Goal: Task Accomplishment & Management: Use online tool/utility

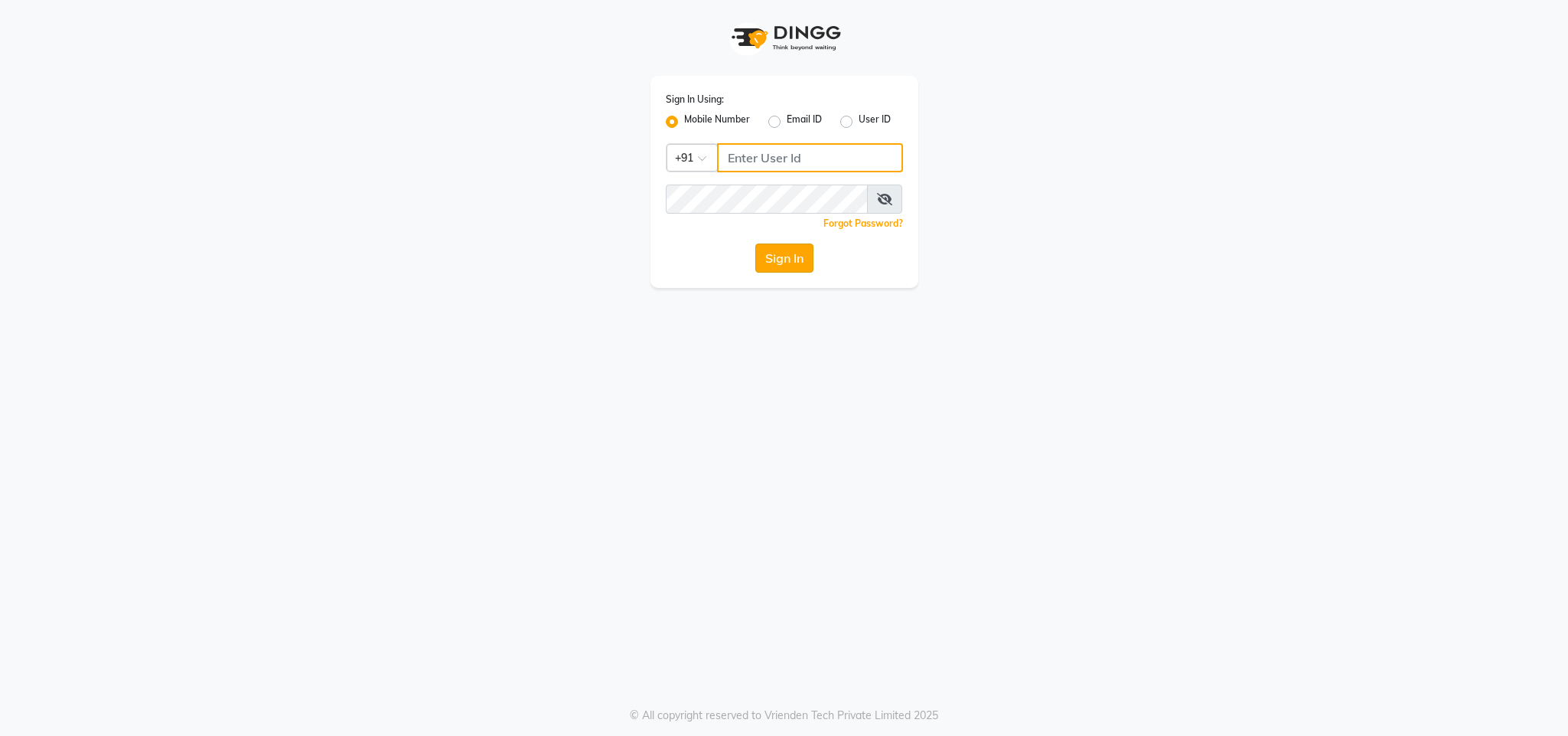
type input "8591746672"
click at [777, 251] on button "Sign In" at bounding box center [784, 257] width 58 height 29
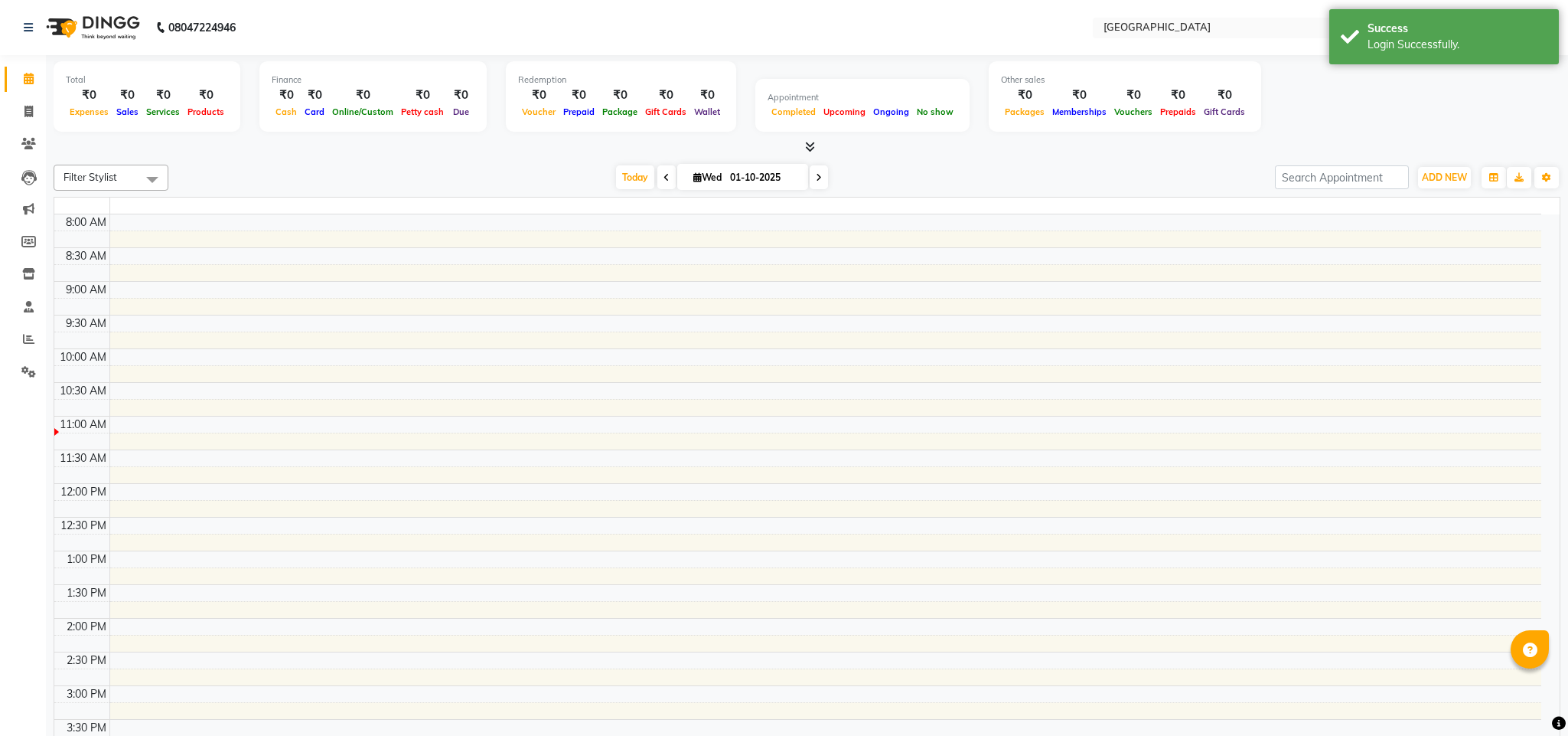
select select "en"
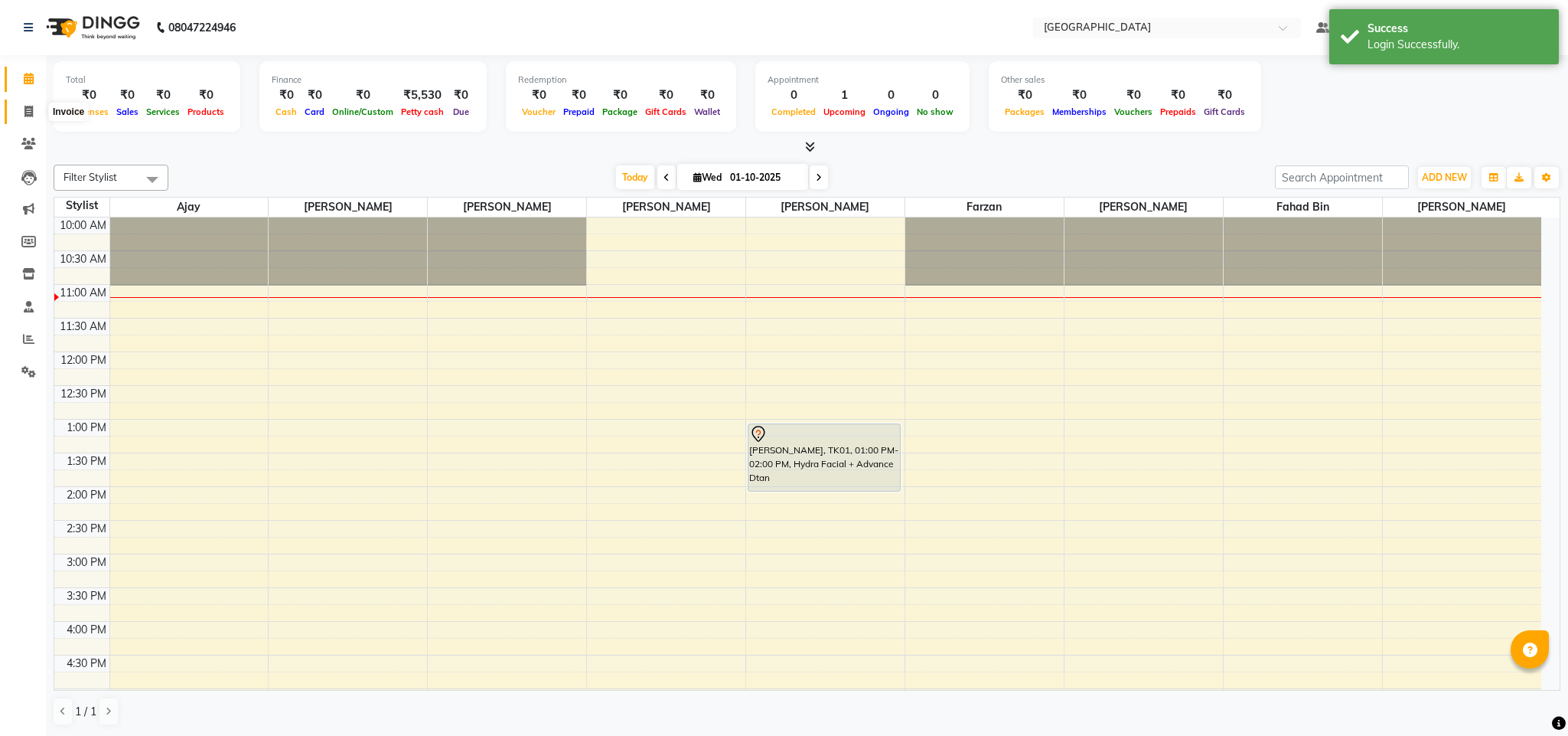
click at [24, 115] on icon at bounding box center [28, 112] width 8 height 11
select select "service"
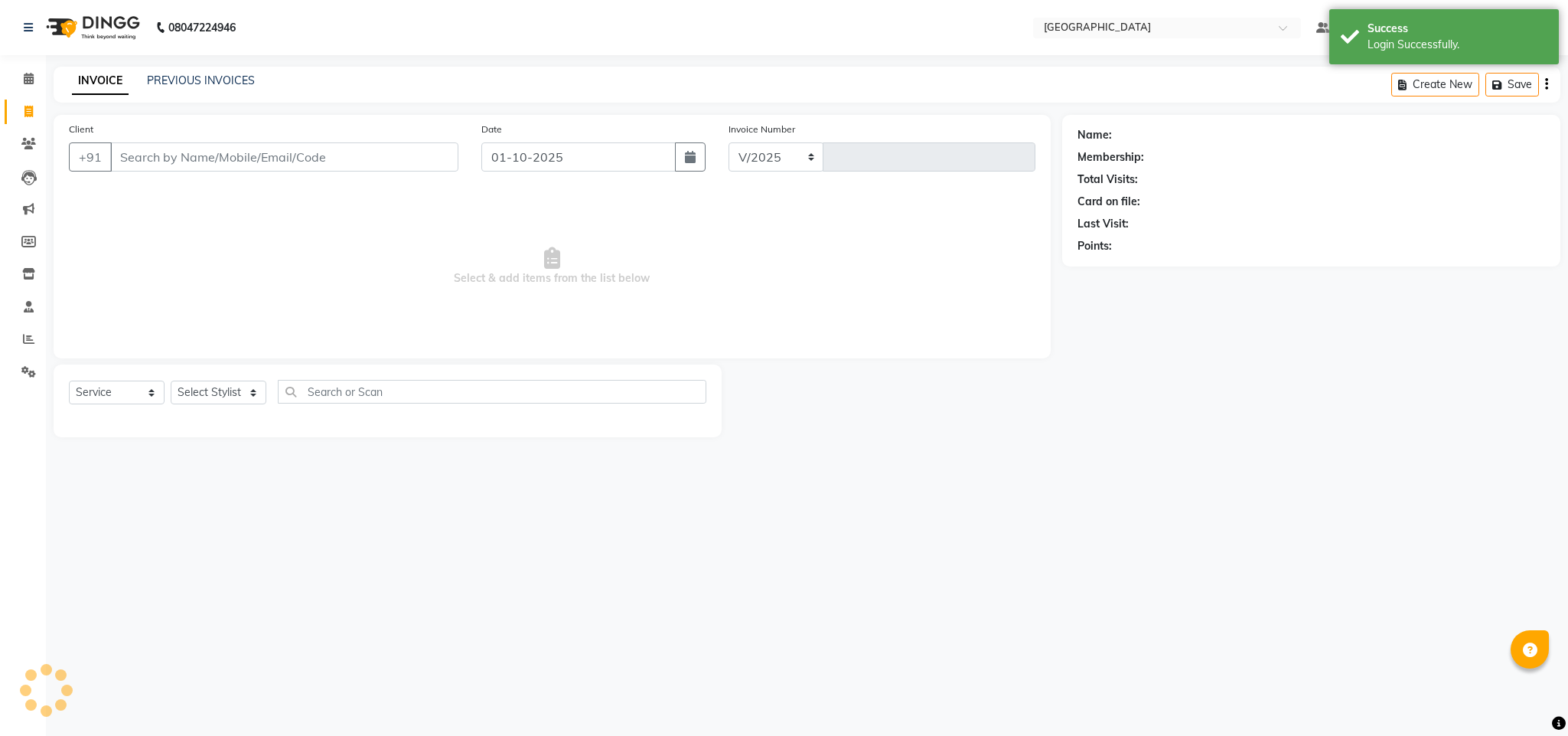
select select "7353"
type input "2741"
click at [266, 154] on input "Client" at bounding box center [283, 157] width 348 height 29
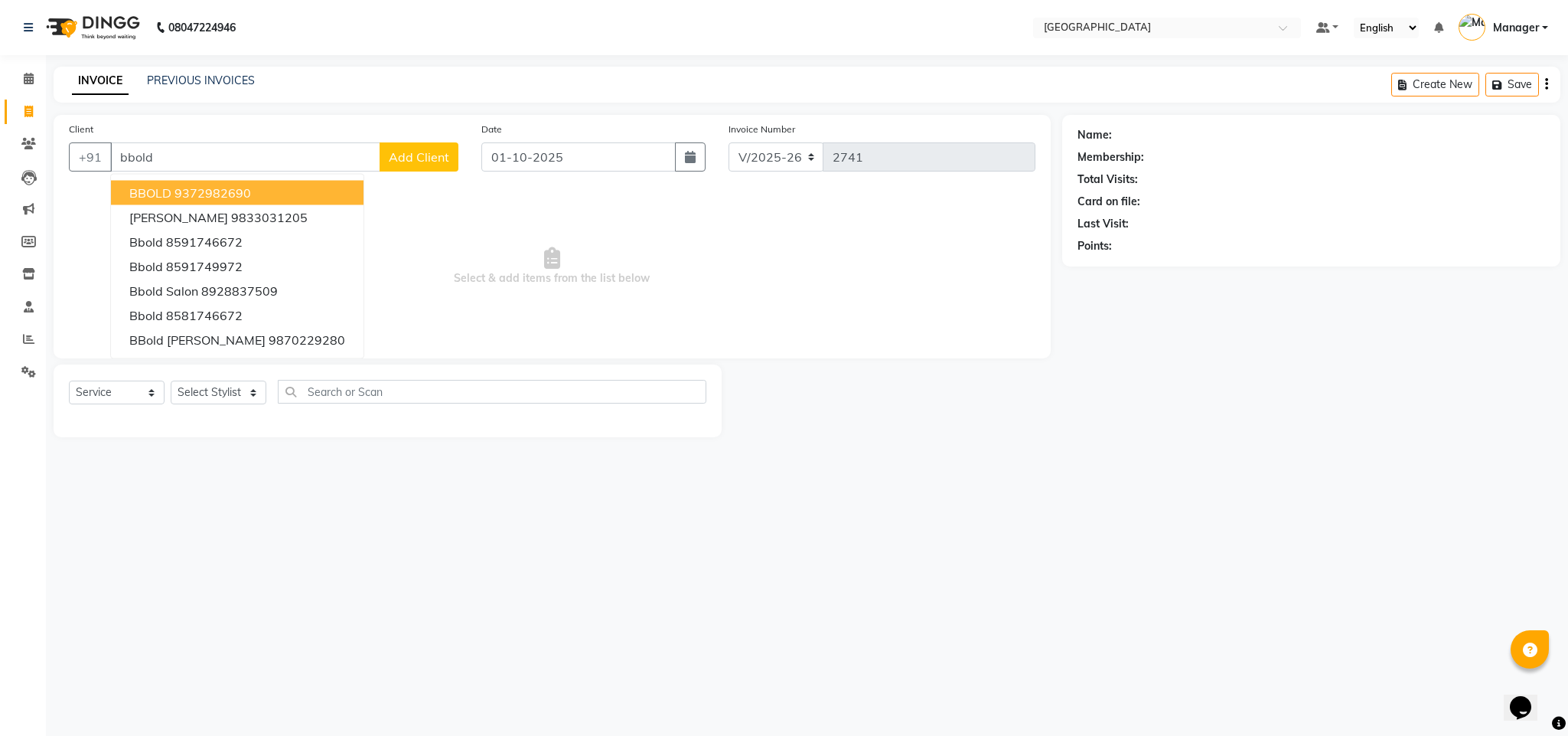
click at [271, 192] on button "BBOLD 9372982690" at bounding box center [236, 192] width 252 height 24
type input "9372982690"
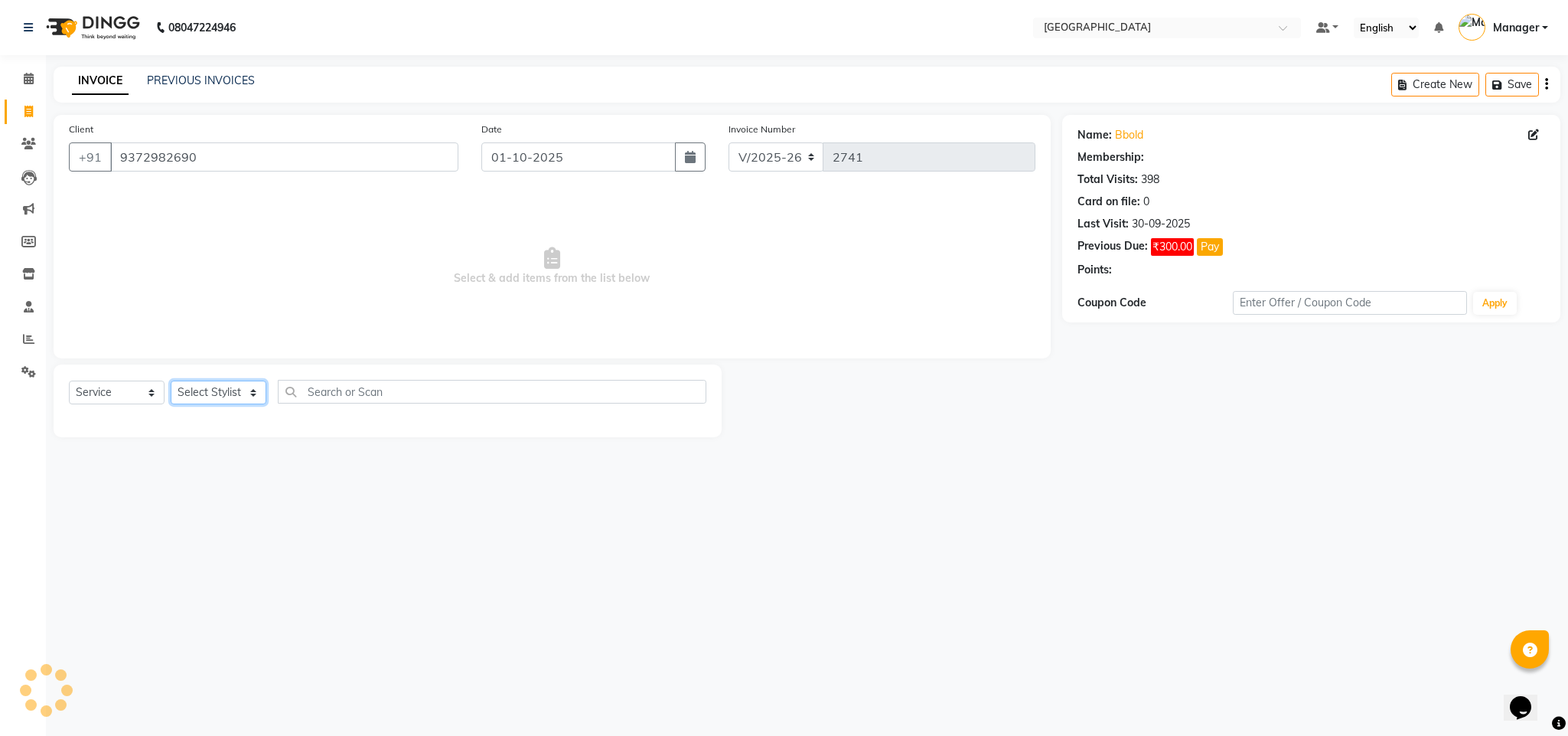
click at [193, 388] on select "Select Stylist ajay Fahad Bin farzan [PERSON_NAME] [PERSON_NAME] [PERSON_NAME] …" at bounding box center [219, 391] width 96 height 23
select select "86662"
click at [171, 381] on select "Select Stylist ajay Fahad Bin farzan [PERSON_NAME] [PERSON_NAME] [PERSON_NAME] …" at bounding box center [219, 391] width 96 height 23
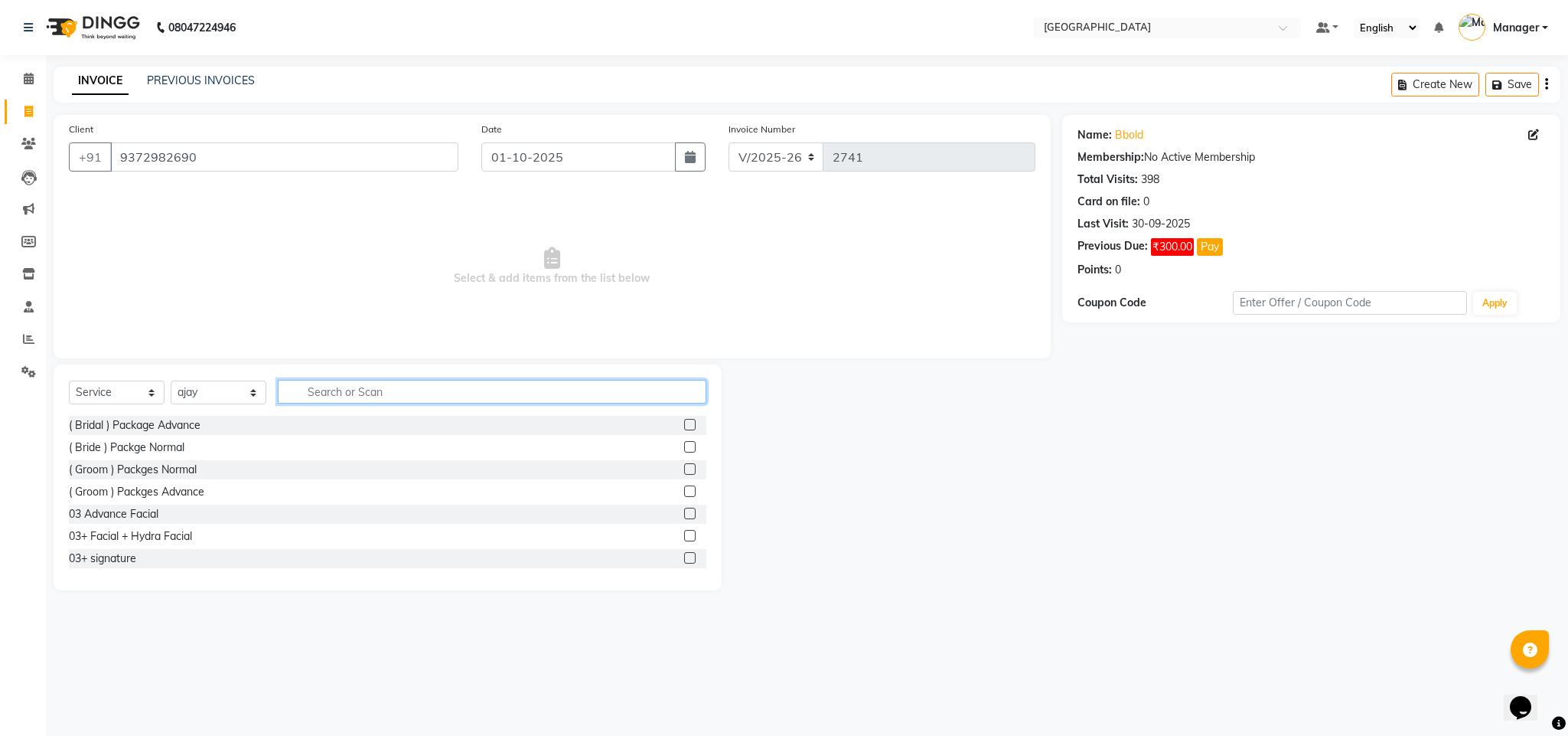
click at [355, 398] on input "text" at bounding box center [492, 391] width 429 height 23
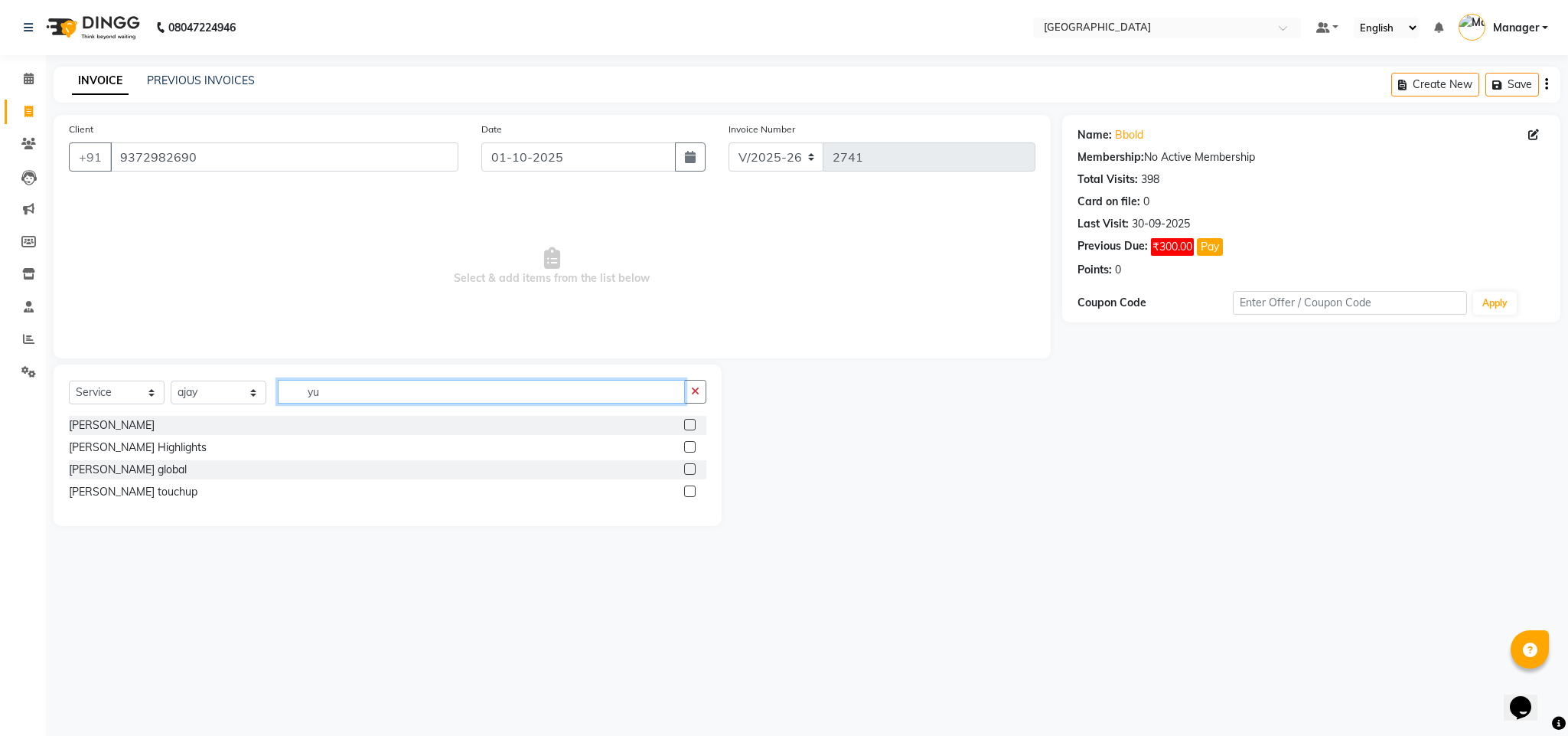
type input "yu"
click at [691, 490] on label at bounding box center [690, 491] width 11 height 11
click at [691, 490] on input "checkbox" at bounding box center [689, 492] width 10 height 10
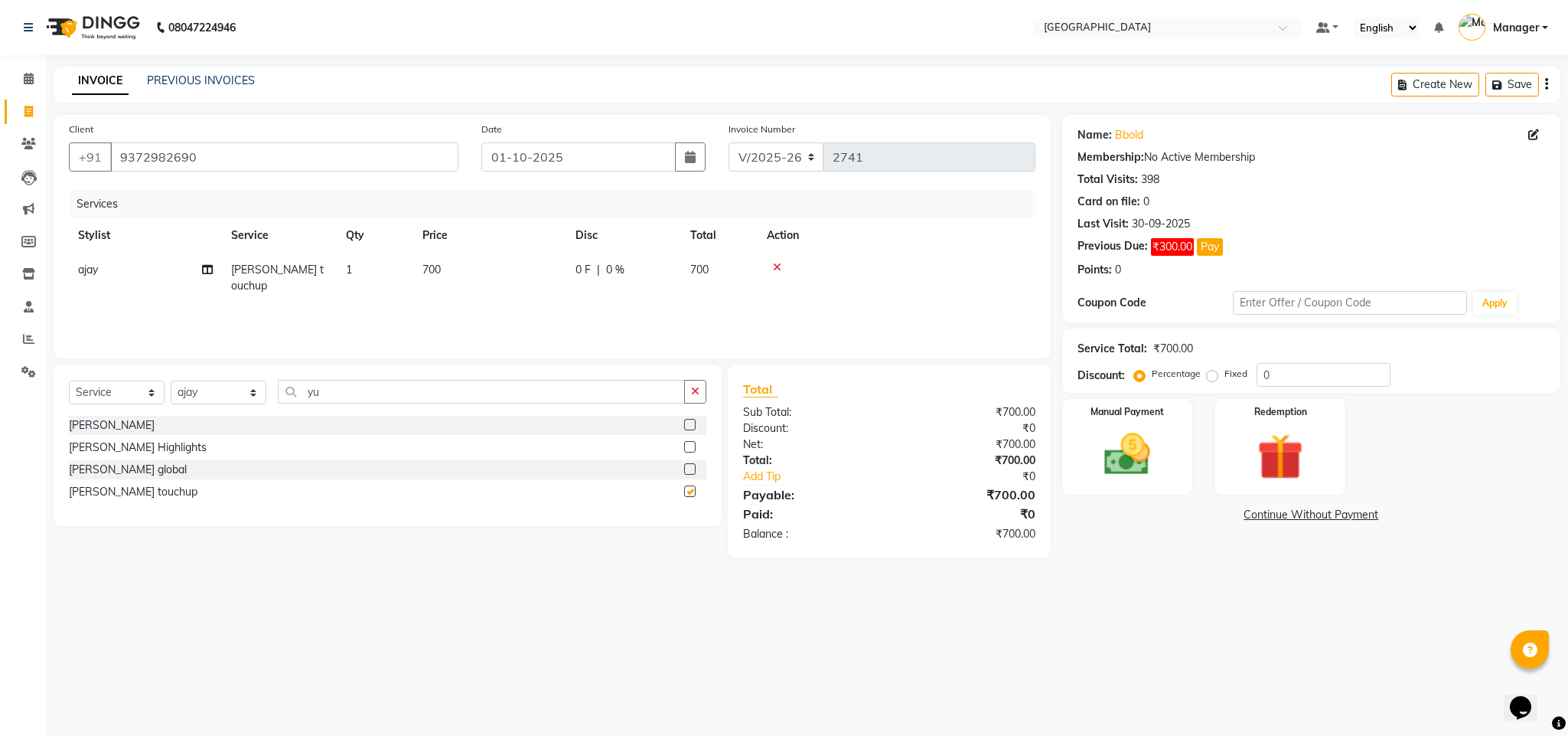
checkbox input "false"
click at [428, 269] on span "700" at bounding box center [432, 269] width 19 height 14
click at [508, 271] on input "700" at bounding box center [562, 273] width 135 height 23
type input "900"
click at [608, 324] on div "Services Stylist Service Qty Price Disc Total Action ajay [PERSON_NAME] touchup…" at bounding box center [552, 266] width 967 height 153
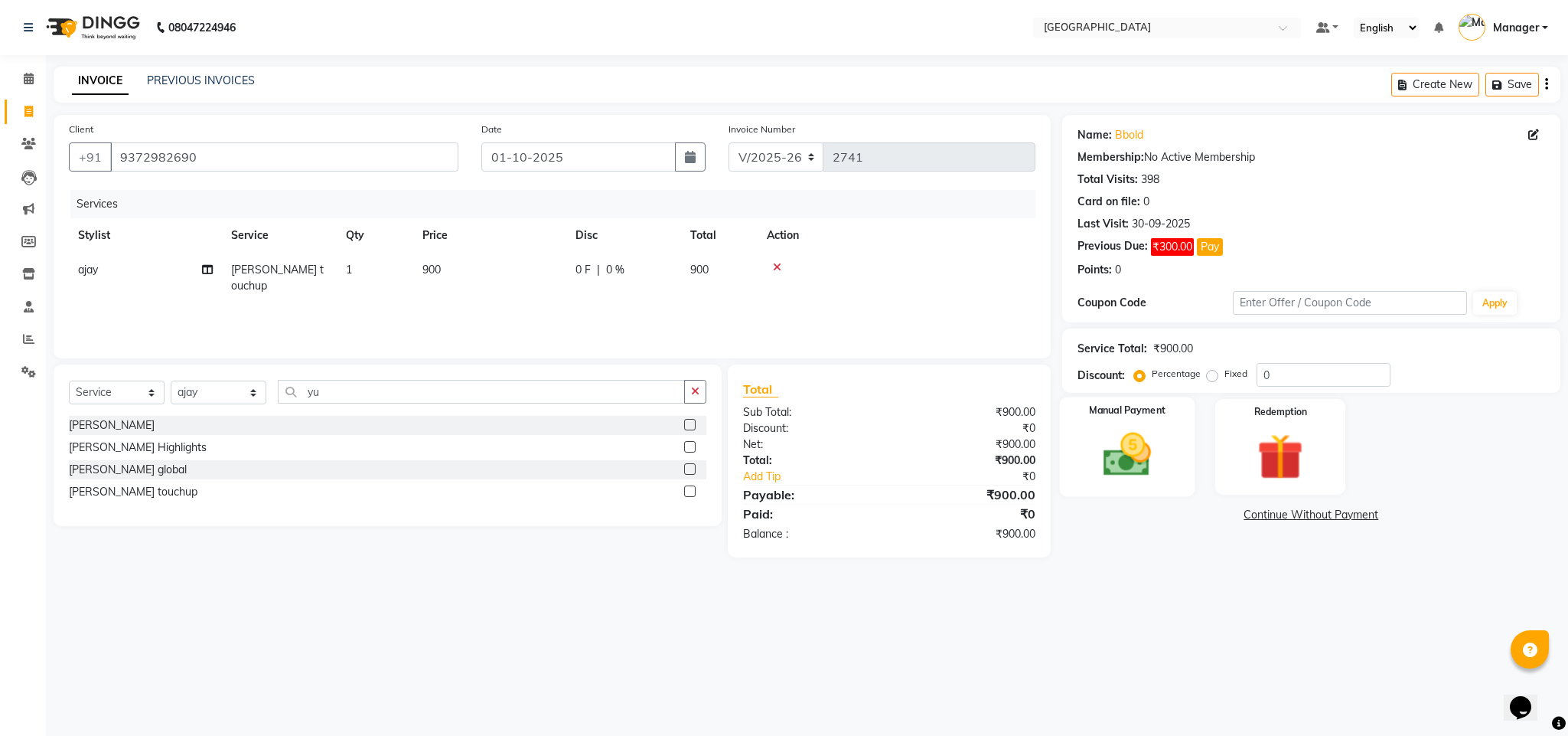
click at [1111, 449] on img at bounding box center [1127, 454] width 78 height 55
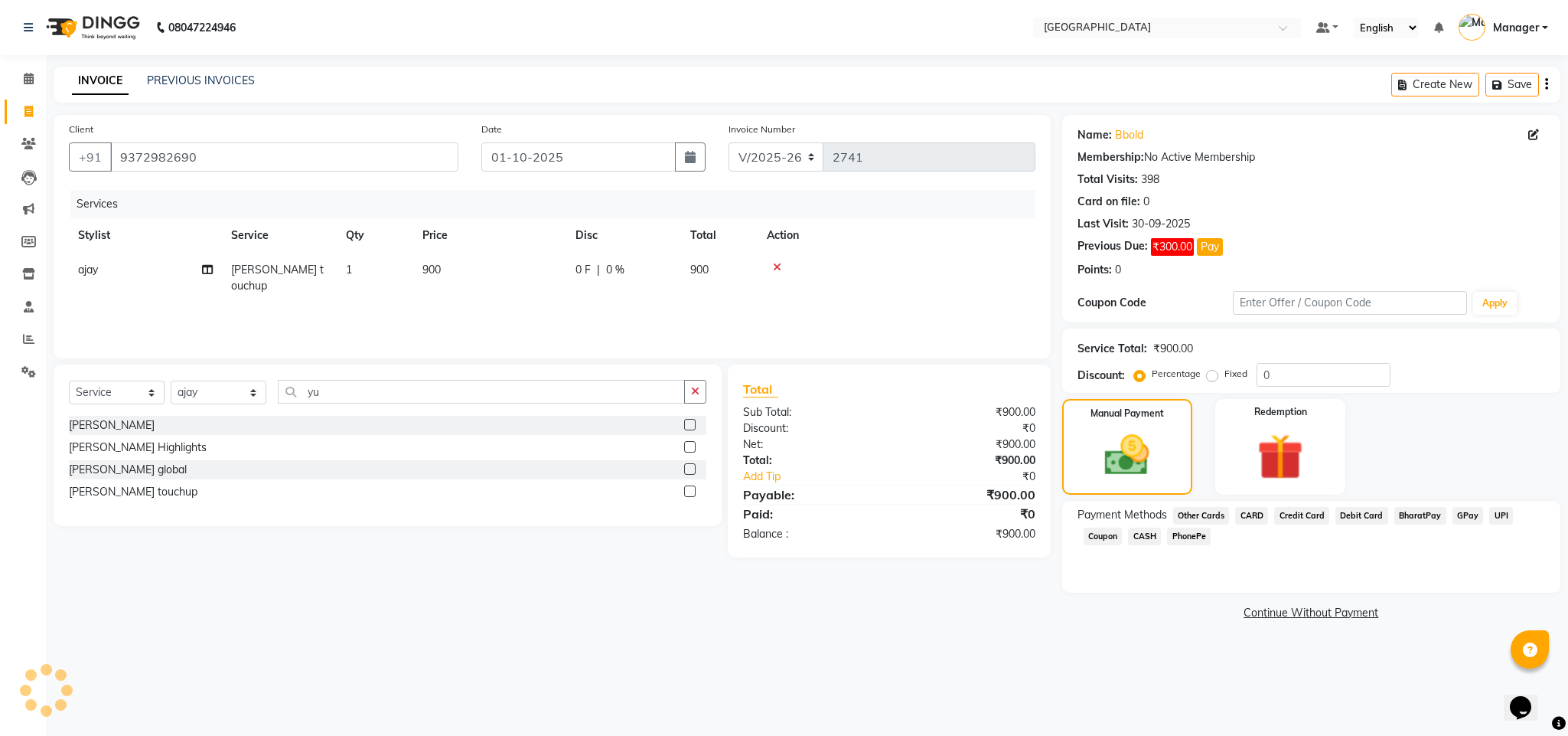
click at [1144, 530] on span "CASH" at bounding box center [1144, 536] width 33 height 18
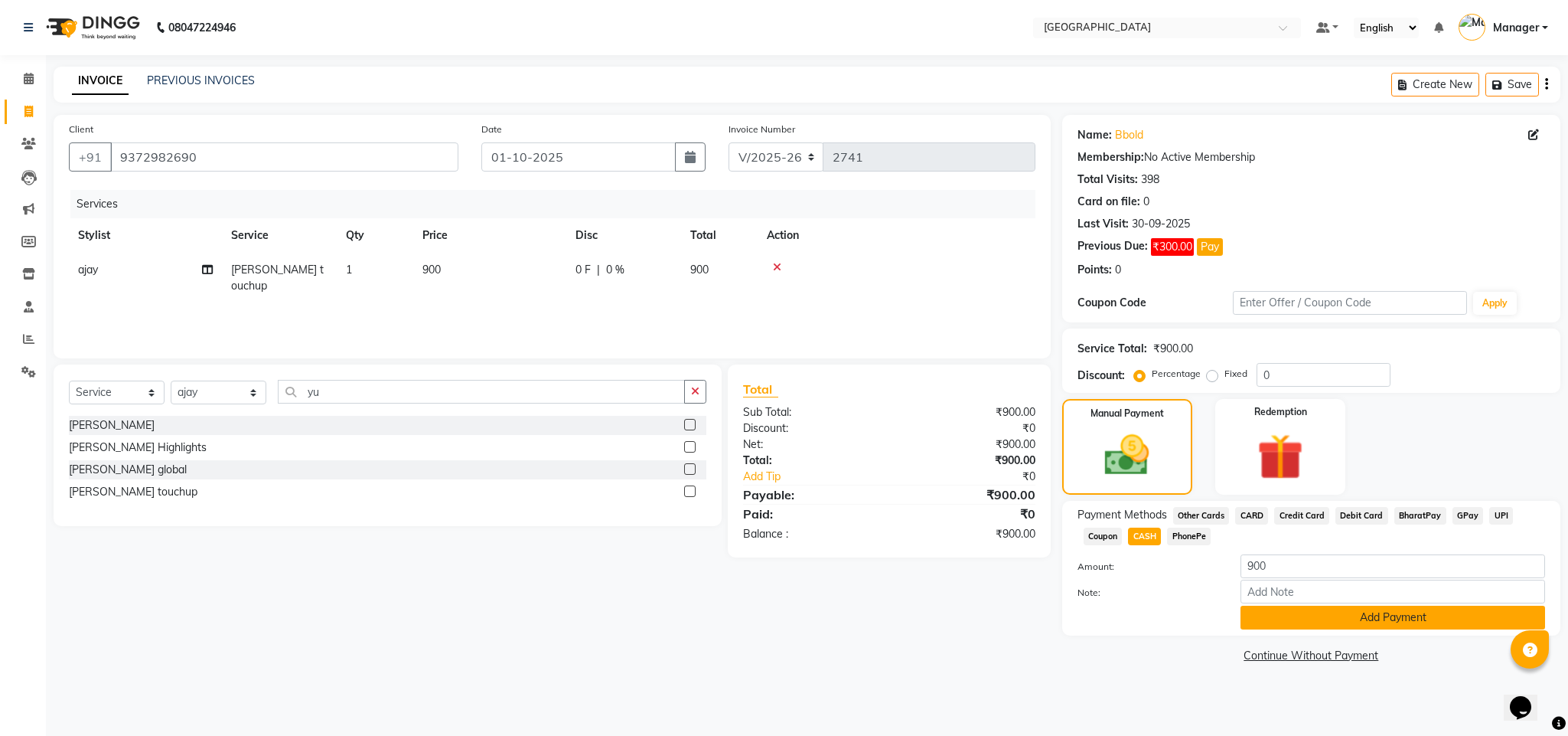
click at [1270, 628] on button "Add Payment" at bounding box center [1393, 617] width 305 height 23
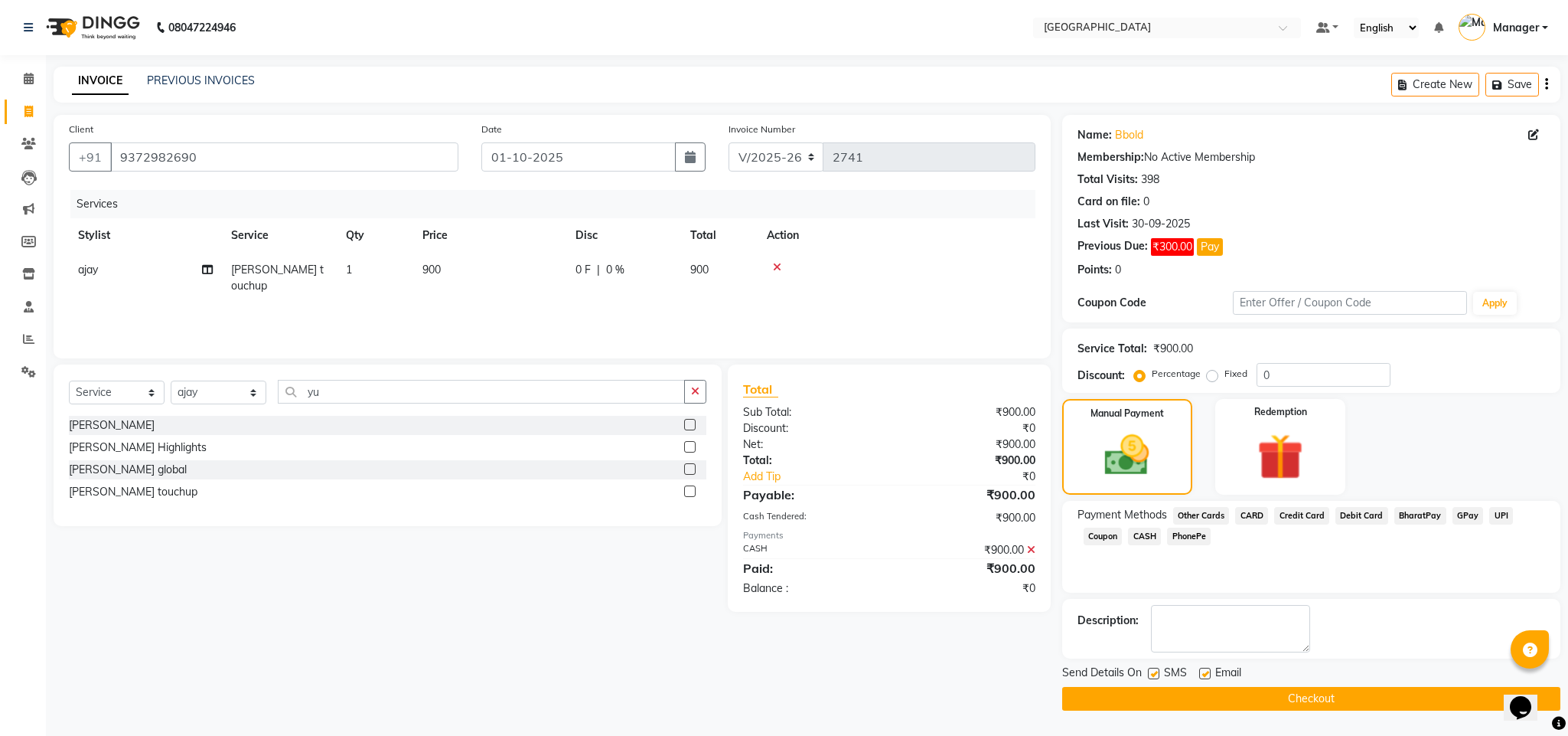
click at [1238, 703] on button "Checkout" at bounding box center [1311, 698] width 498 height 23
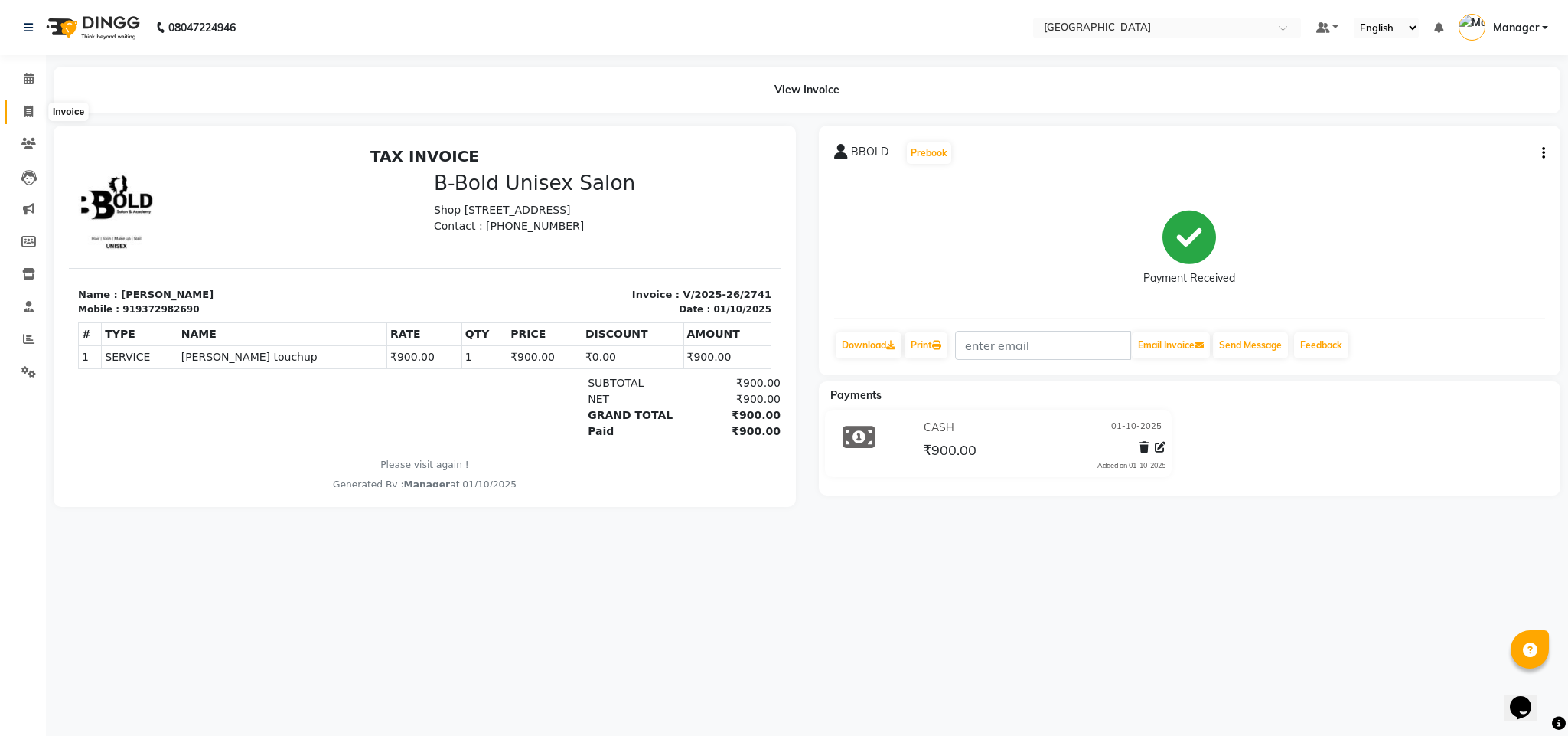
click at [32, 106] on icon at bounding box center [28, 112] width 8 height 11
select select "service"
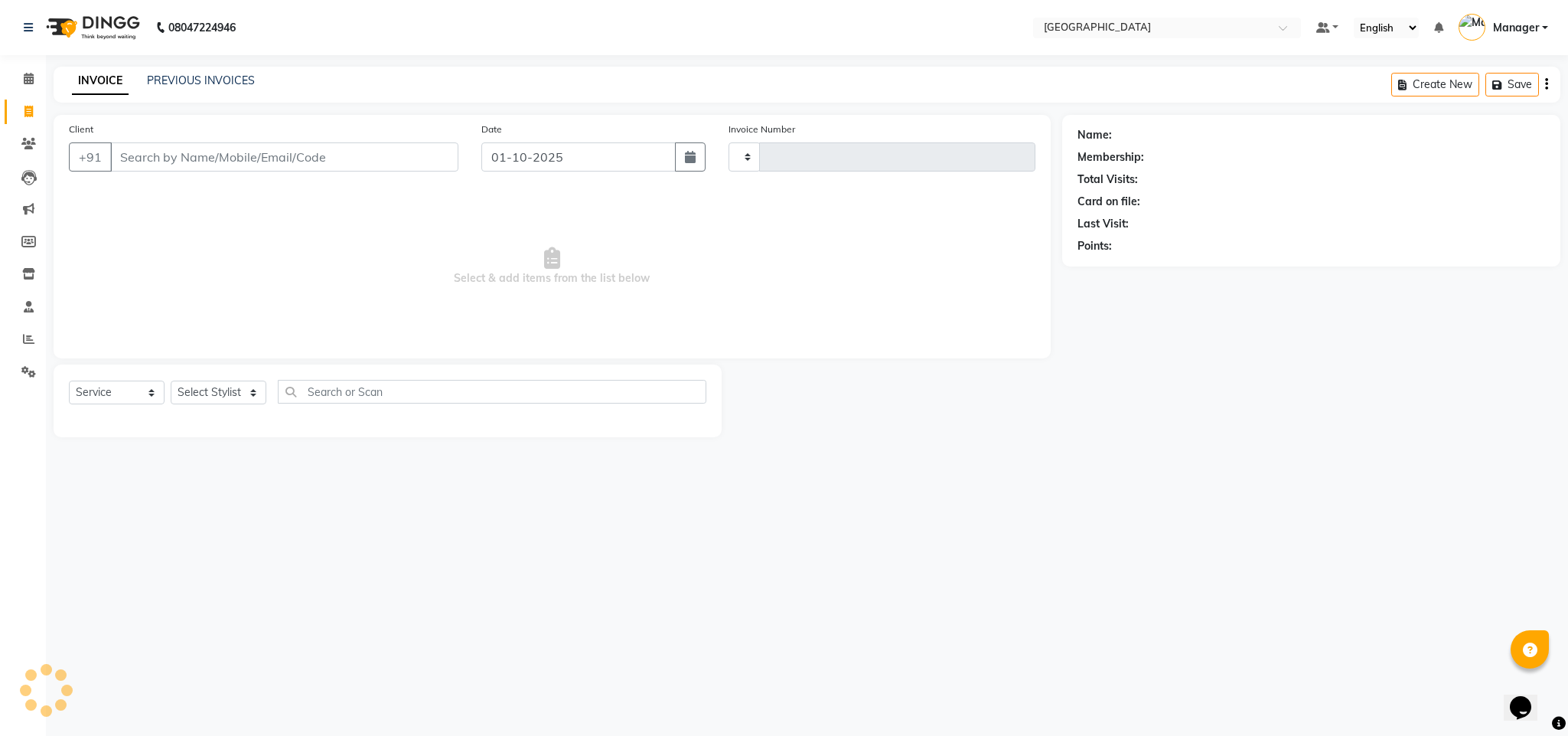
type input "2742"
select select "7353"
click at [175, 157] on input "Client" at bounding box center [283, 157] width 348 height 29
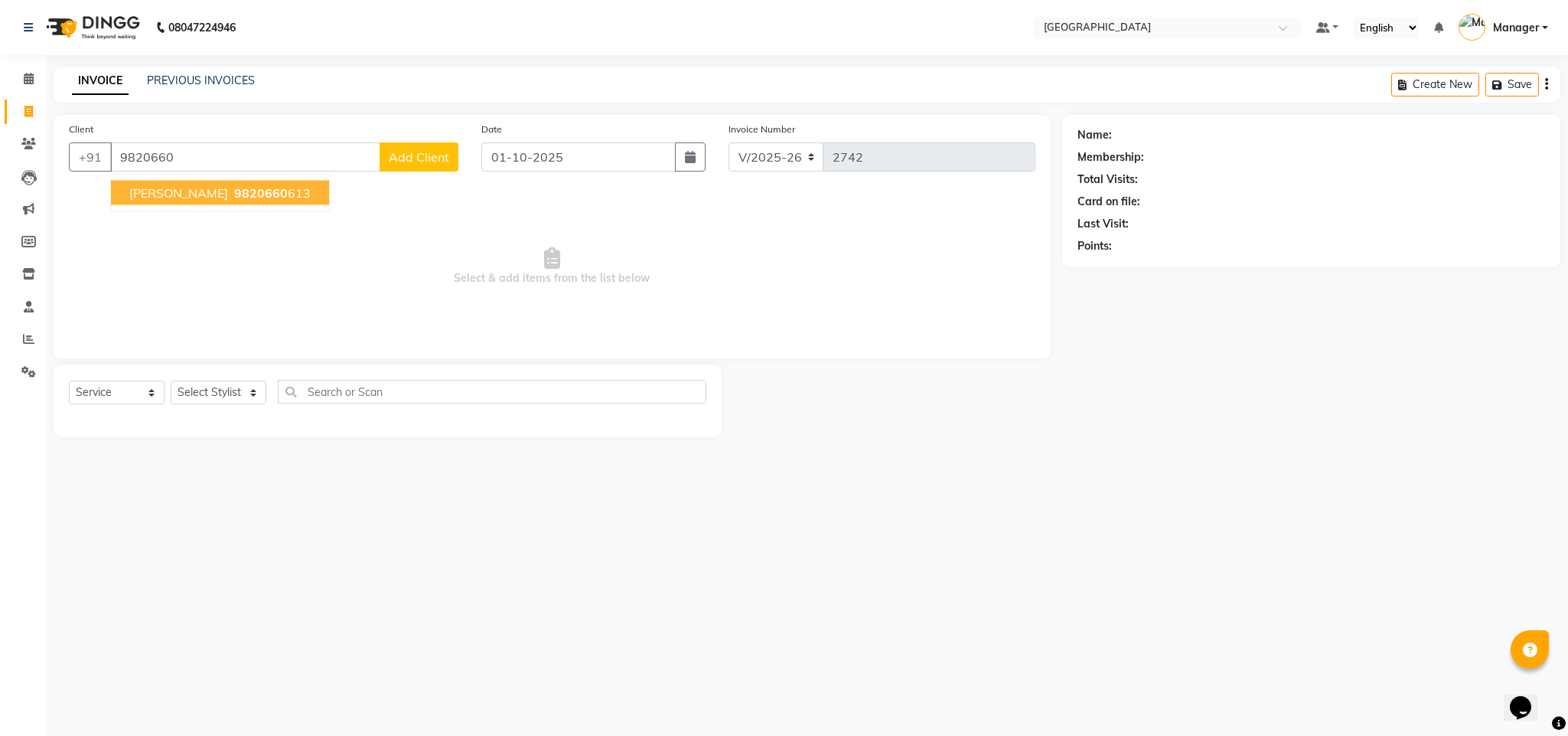
click at [177, 182] on button "[PERSON_NAME] 9820660 613" at bounding box center [220, 192] width 218 height 24
type input "9820660613"
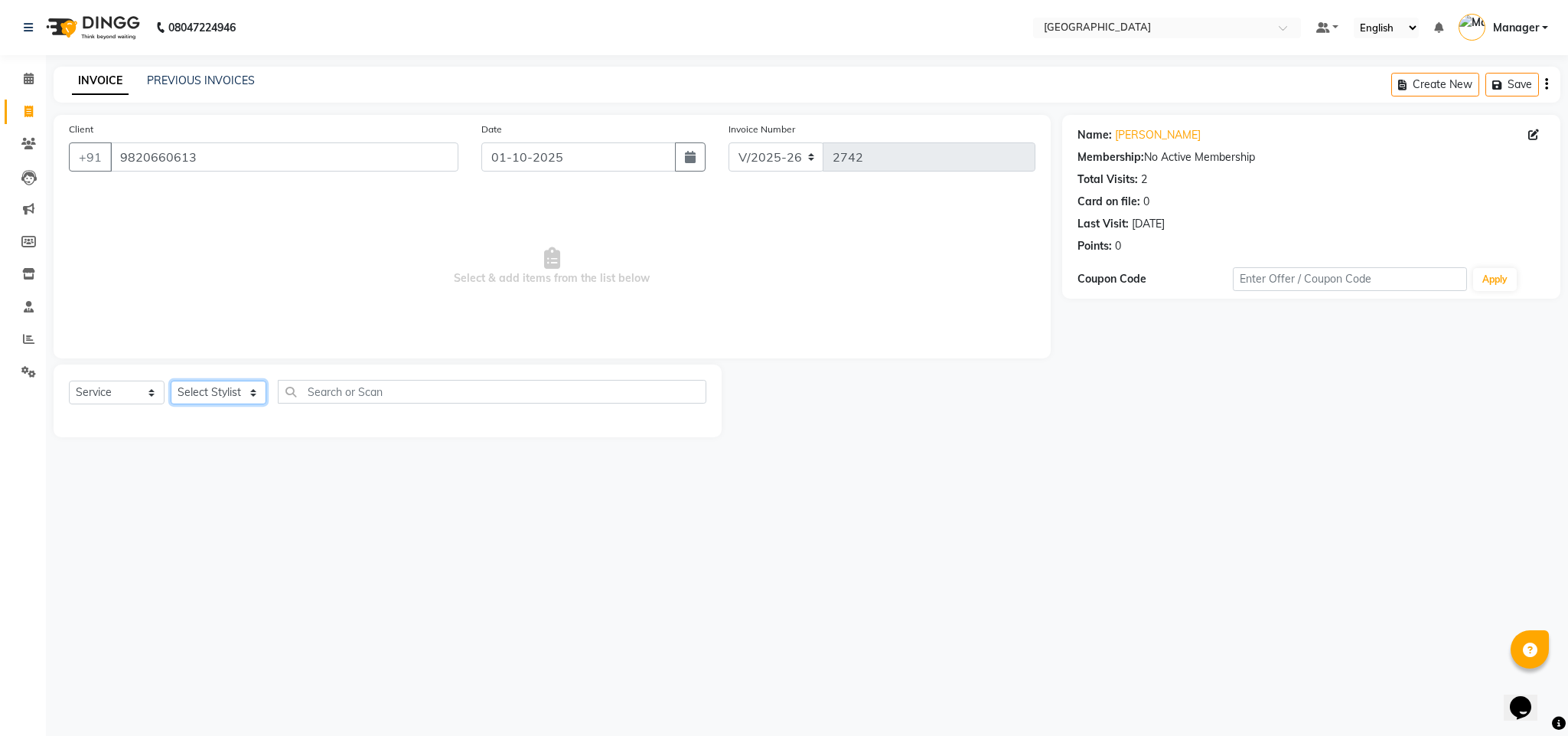
click at [198, 392] on select "Select Stylist ajay Fahad Bin farzan [PERSON_NAME] [PERSON_NAME] [PERSON_NAME] …" at bounding box center [219, 391] width 96 height 23
select select "63647"
click at [171, 381] on select "Select Stylist ajay Fahad Bin farzan [PERSON_NAME] [PERSON_NAME] [PERSON_NAME] …" at bounding box center [219, 391] width 96 height 23
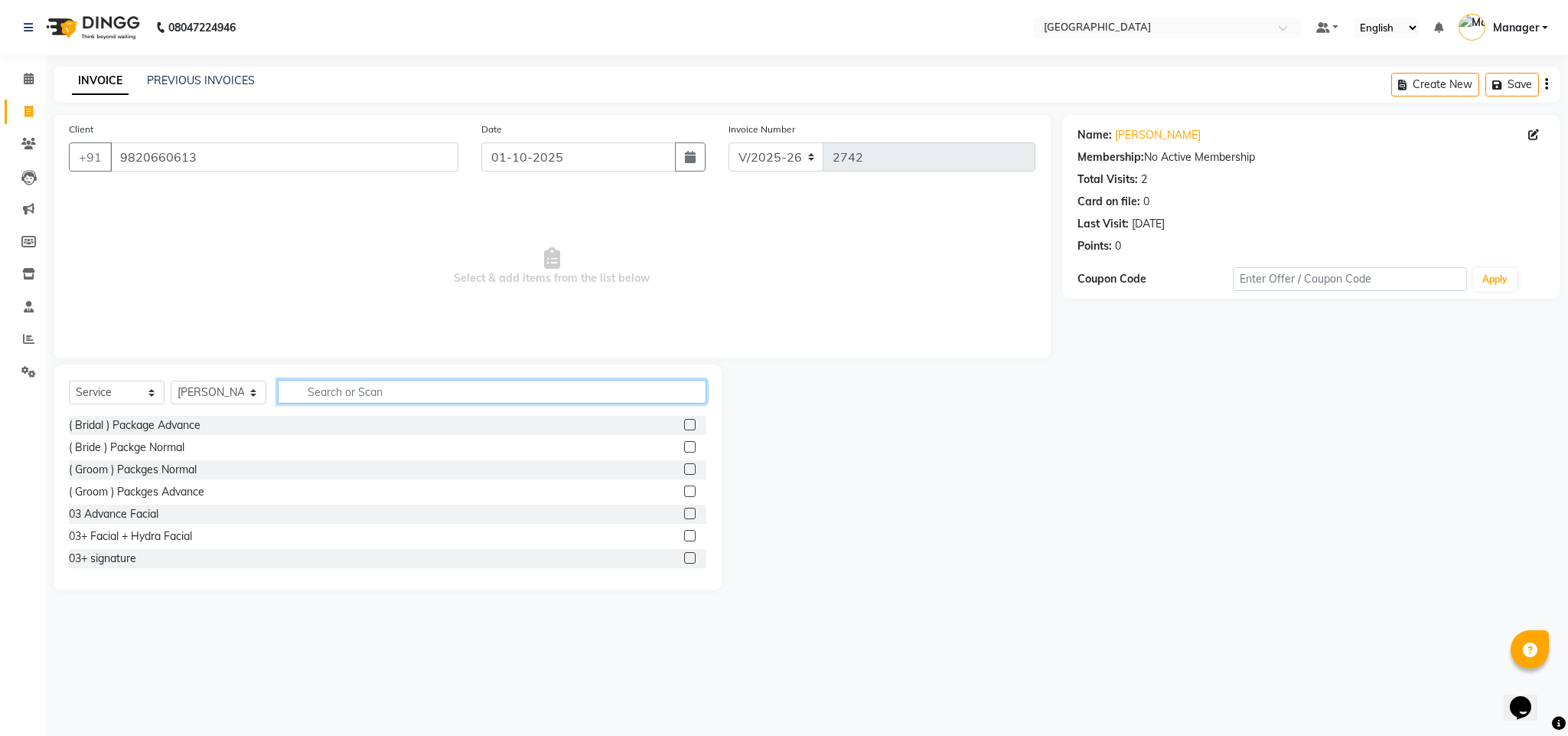
click at [455, 391] on input "text" at bounding box center [492, 391] width 429 height 23
type input "th"
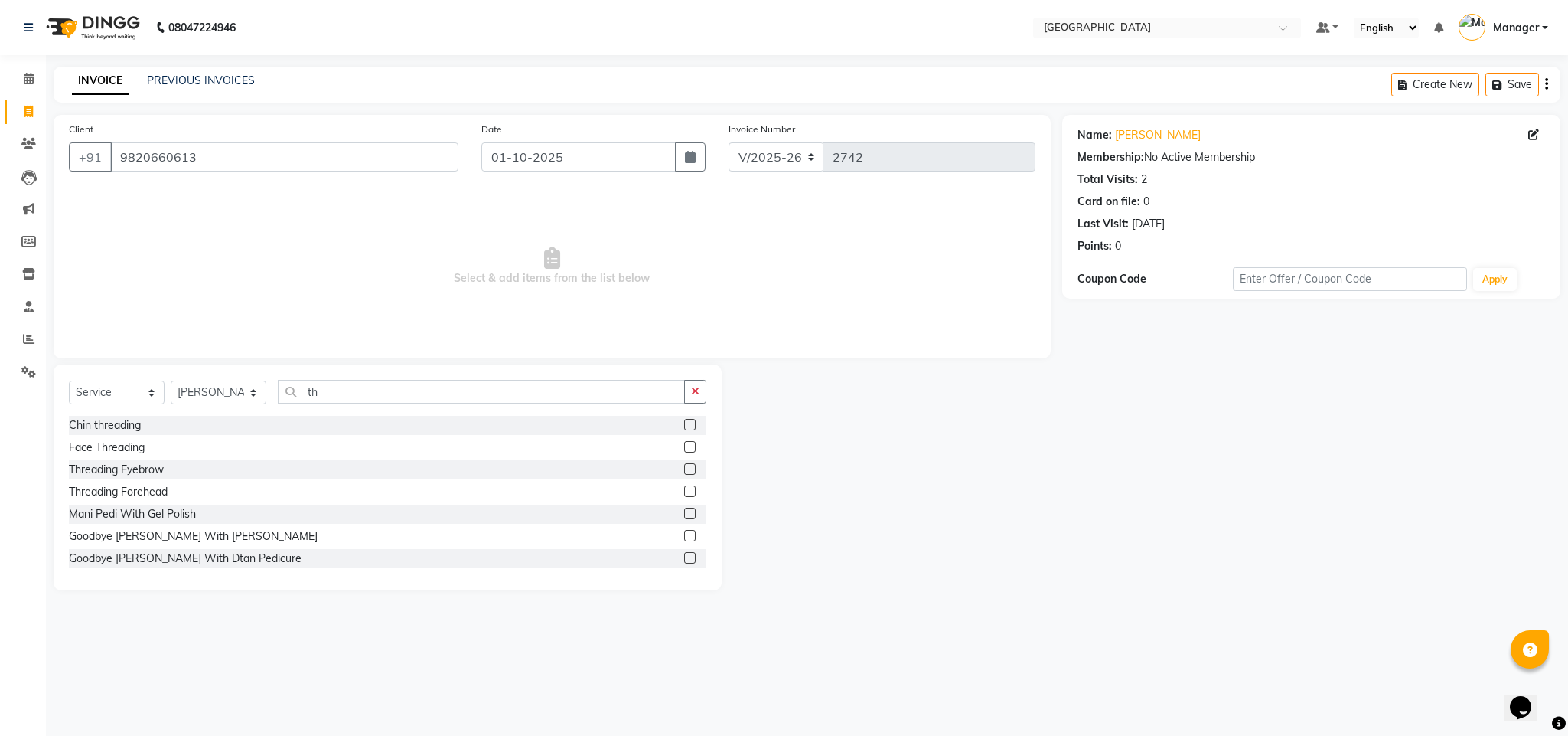
click at [684, 467] on label at bounding box center [690, 468] width 11 height 11
click at [684, 467] on input "checkbox" at bounding box center [689, 469] width 10 height 10
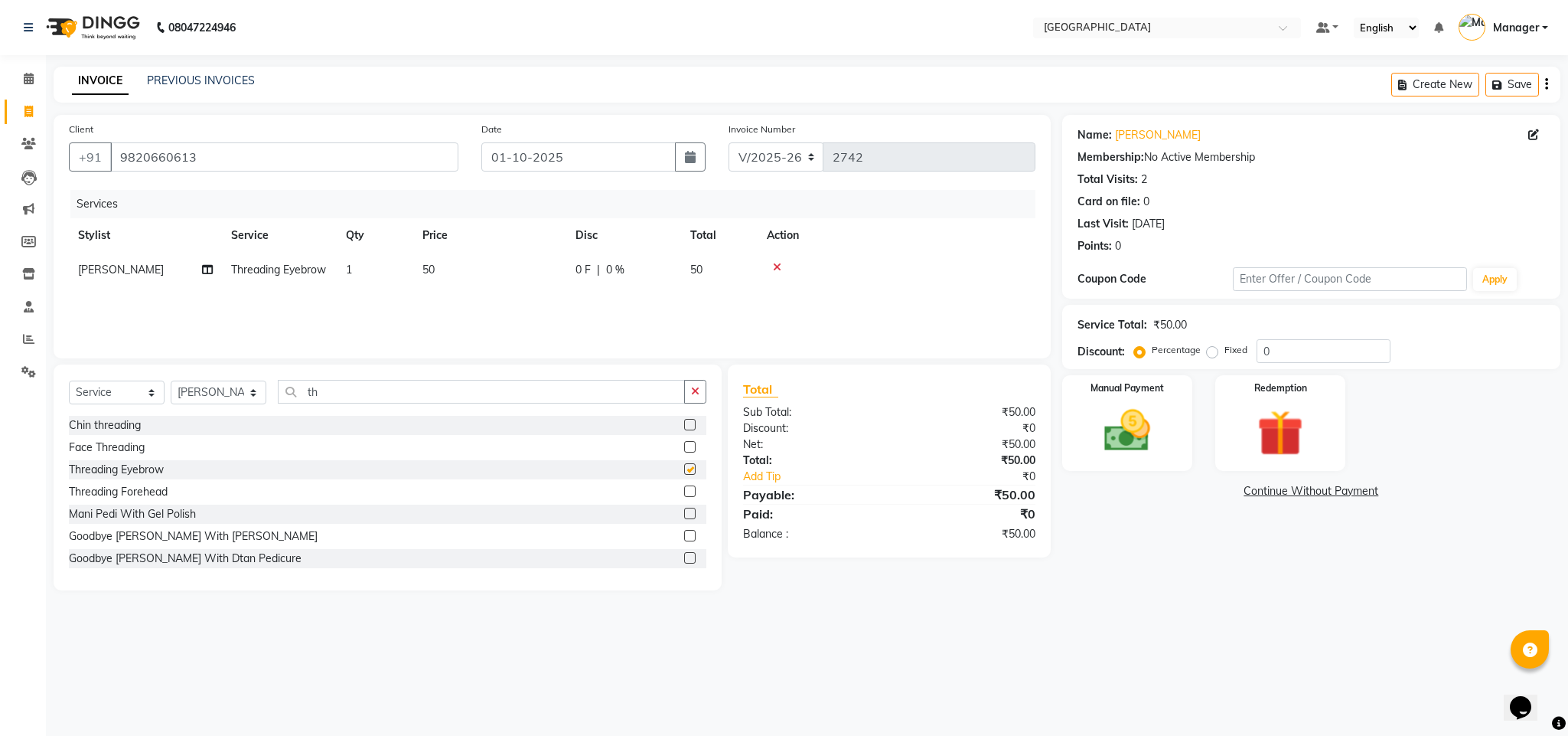
checkbox input "false"
click at [1138, 411] on img at bounding box center [1127, 431] width 78 height 55
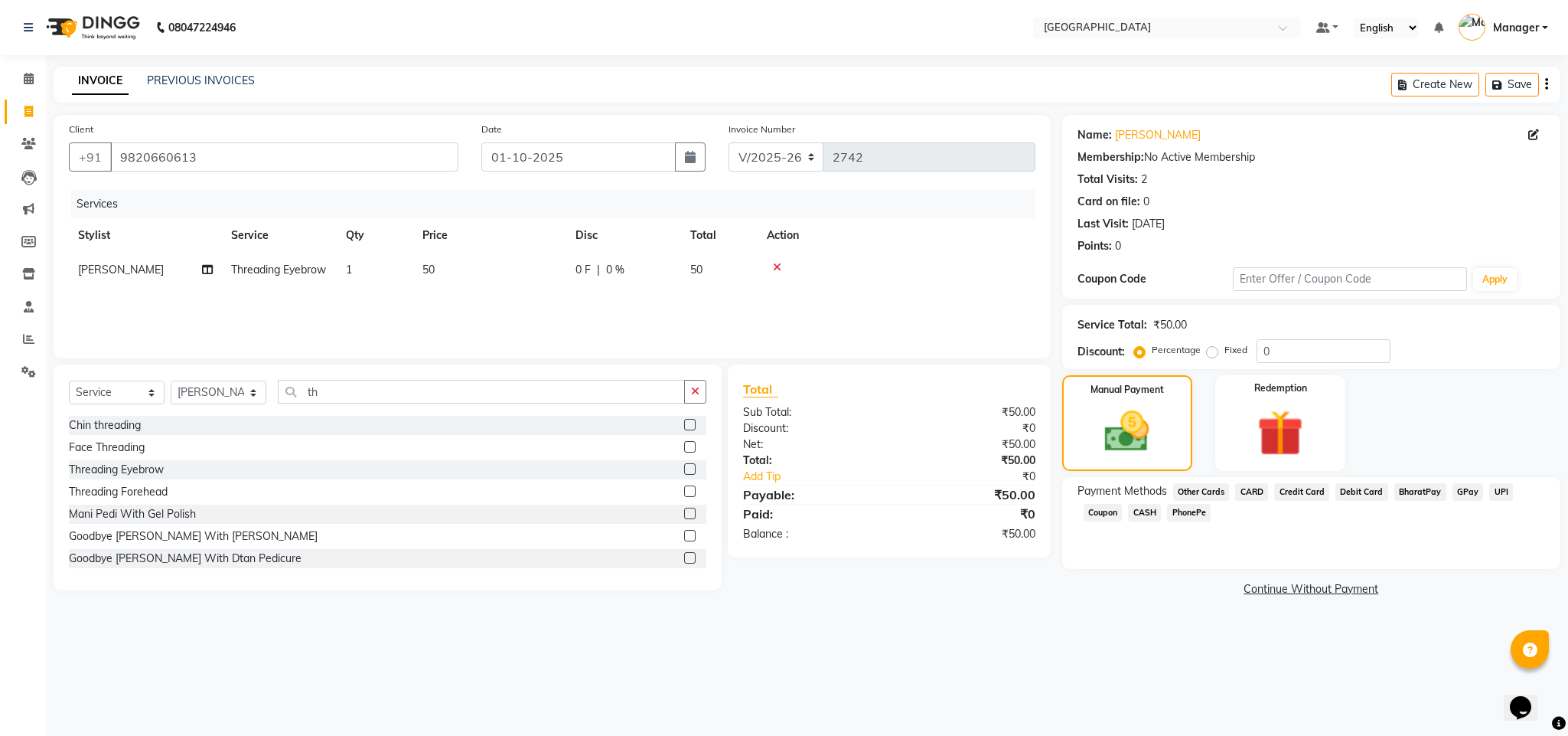
click at [1457, 487] on span "GPay" at bounding box center [1468, 492] width 31 height 18
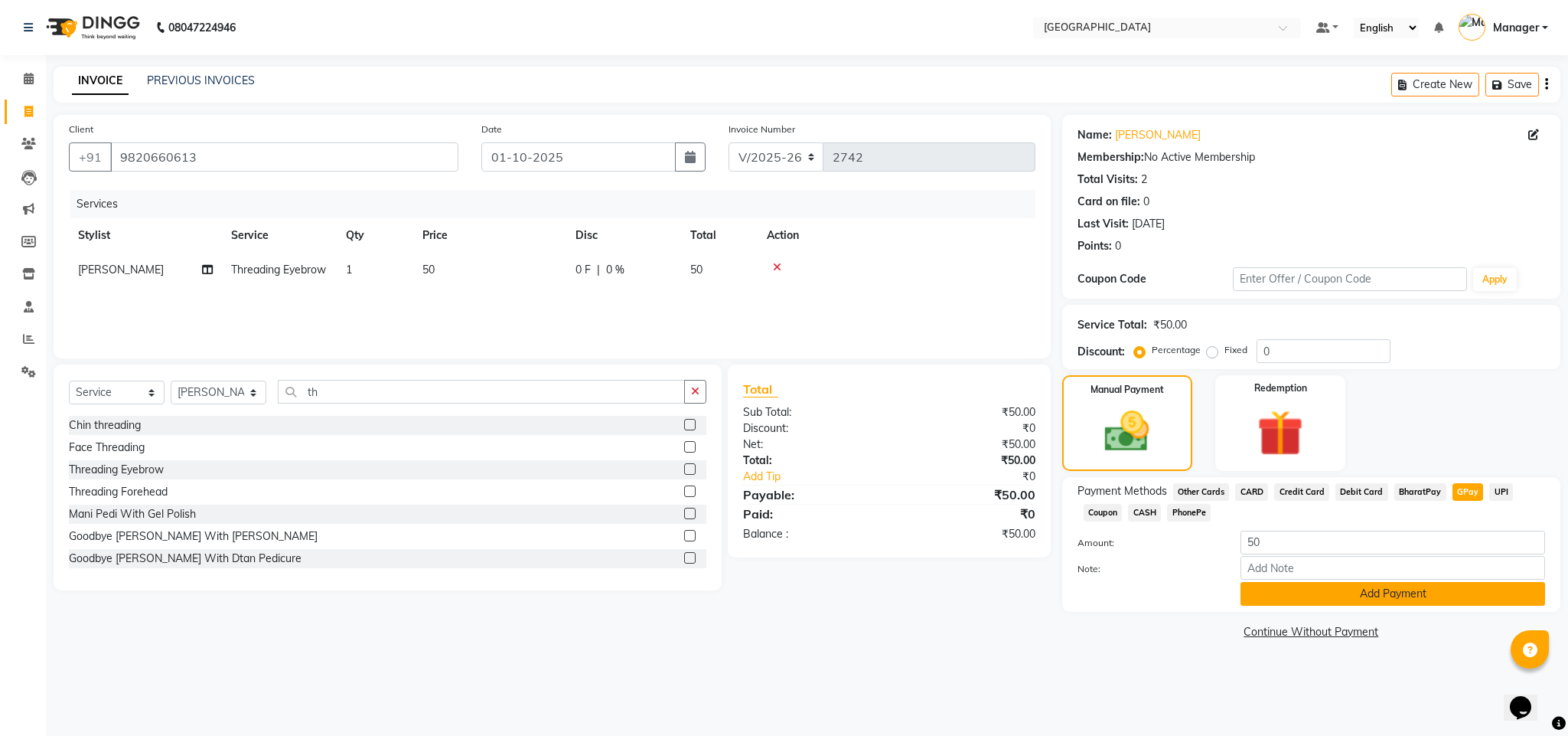
click at [1339, 595] on button "Add Payment" at bounding box center [1393, 593] width 305 height 23
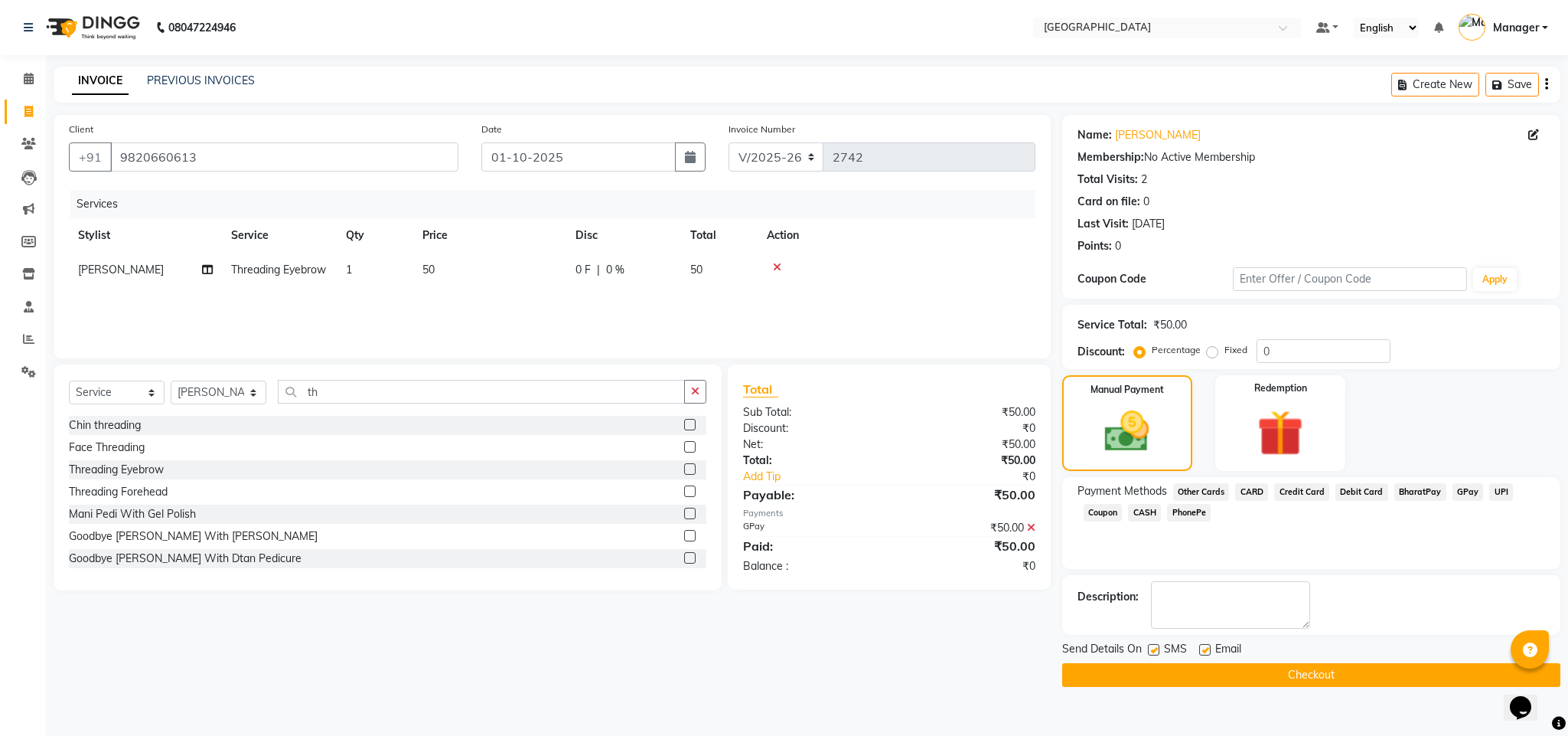
click at [1225, 675] on button "Checkout" at bounding box center [1311, 674] width 498 height 23
